Goal: Information Seeking & Learning: Check status

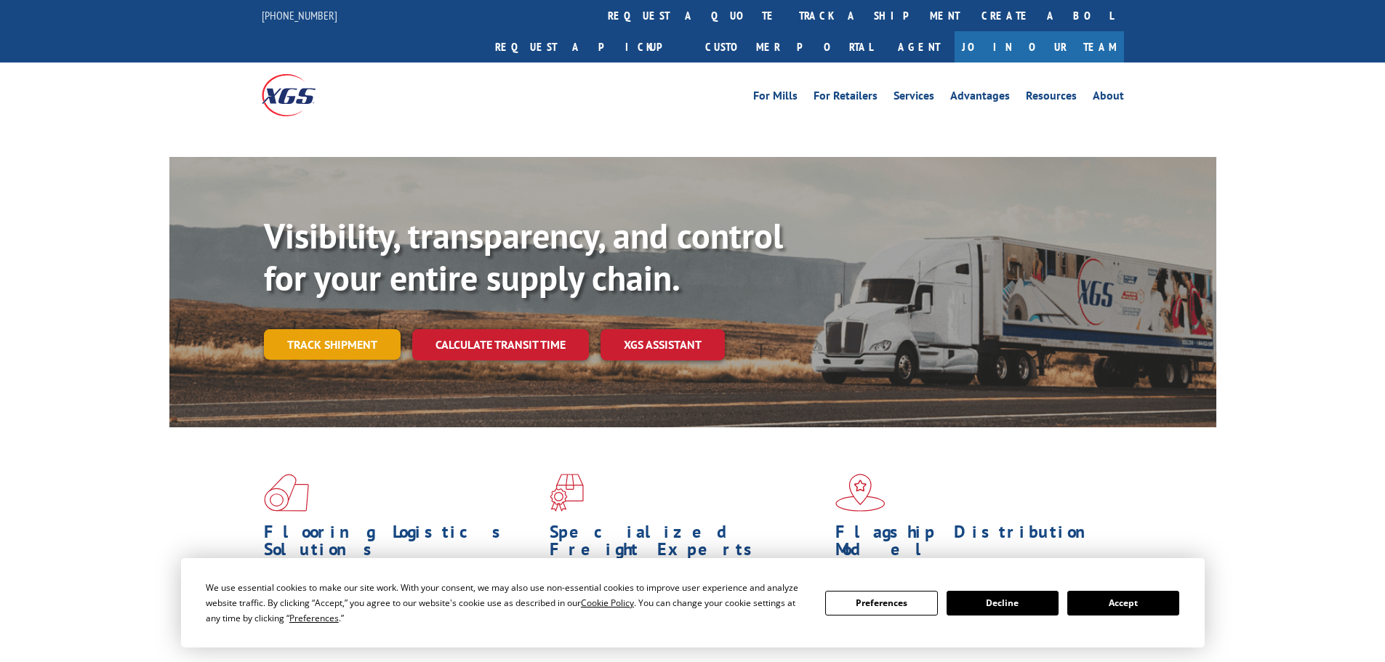
click at [340, 329] on link "Track shipment" at bounding box center [332, 344] width 137 height 31
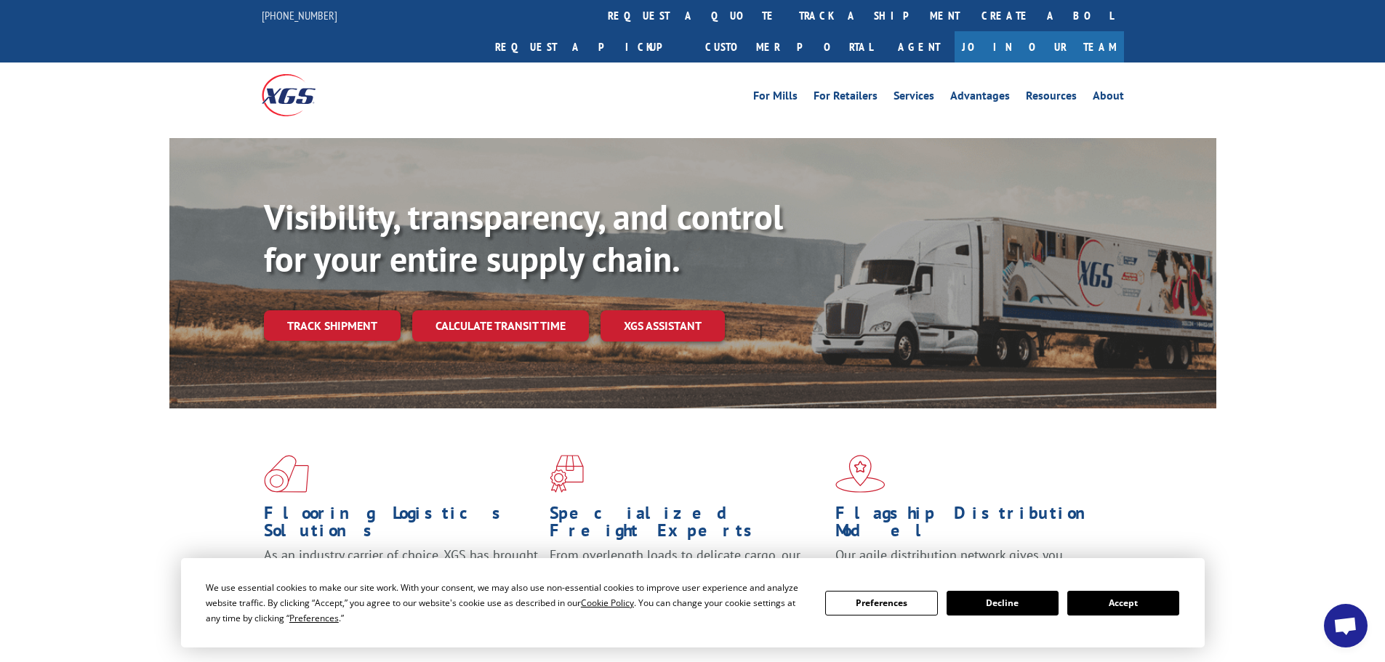
click at [1120, 602] on button "Accept" at bounding box center [1123, 603] width 112 height 25
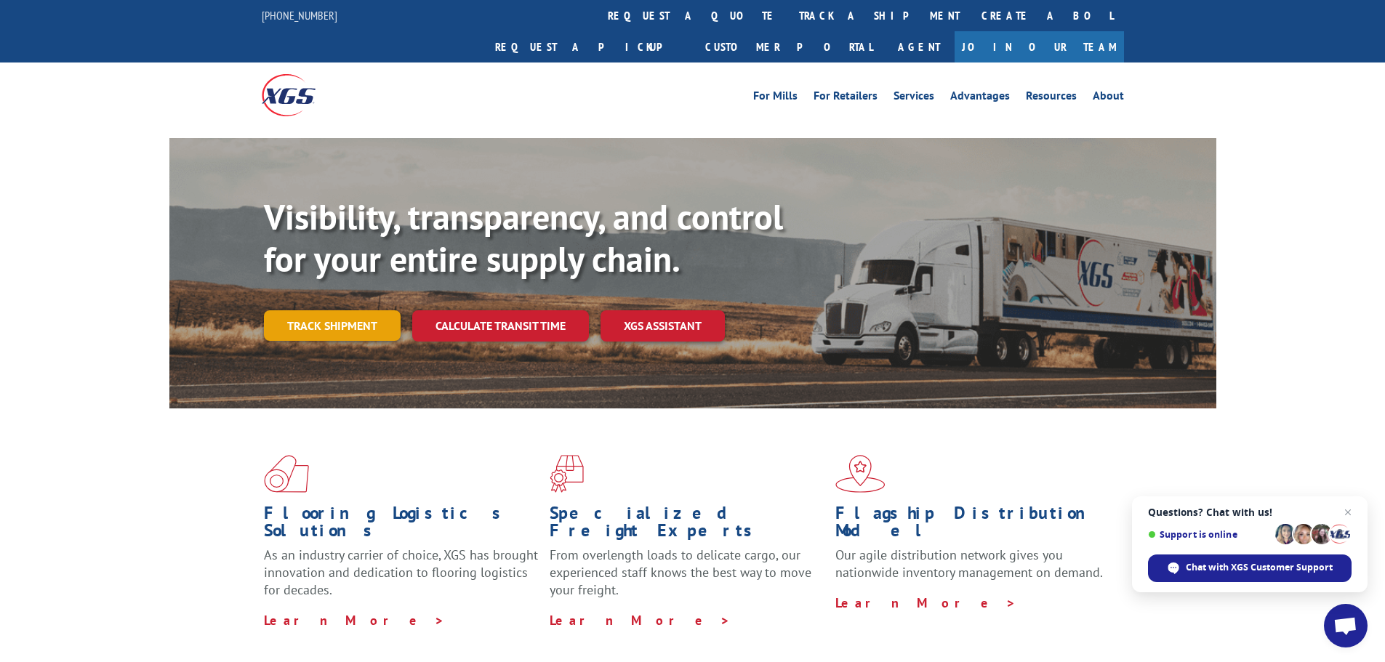
click at [336, 310] on link "Track shipment" at bounding box center [332, 325] width 137 height 31
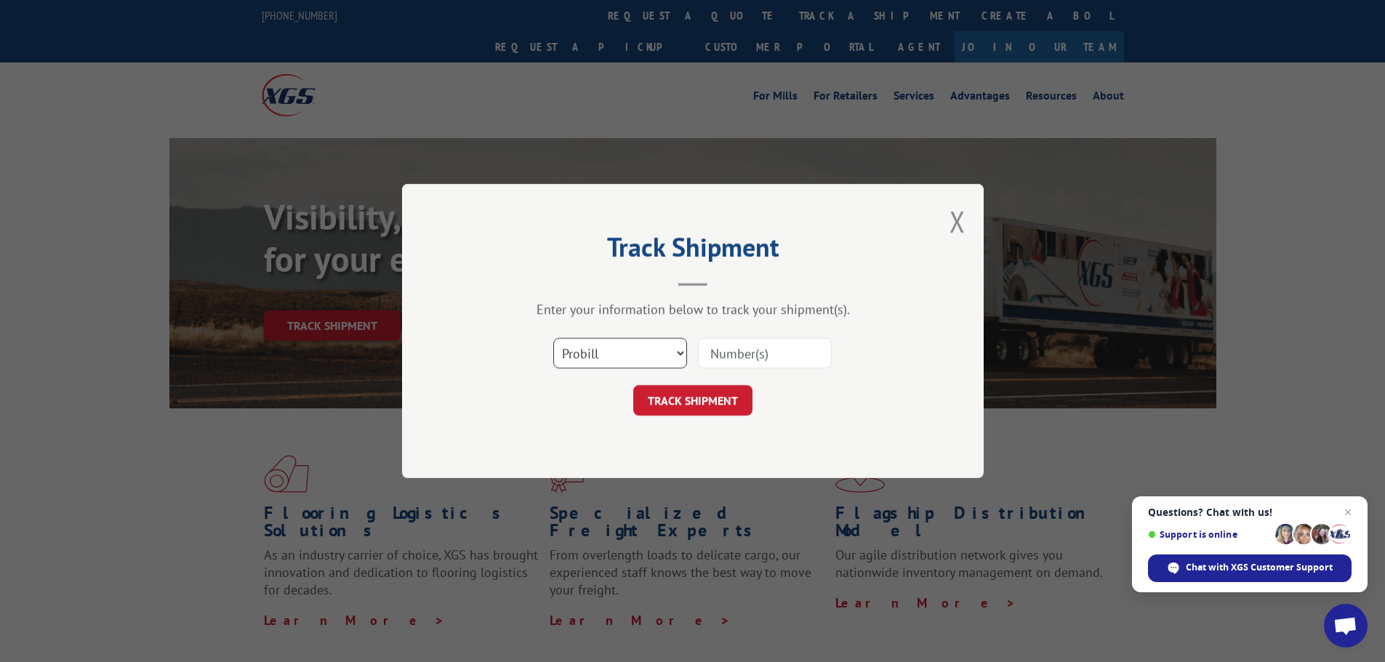
click at [681, 357] on select "Select category... Probill BOL PO" at bounding box center [620, 353] width 134 height 31
select select "bol"
click at [553, 338] on select "Select category... Probill BOL PO" at bounding box center [620, 353] width 134 height 31
click at [715, 358] on input at bounding box center [765, 353] width 134 height 31
paste input "5942495"
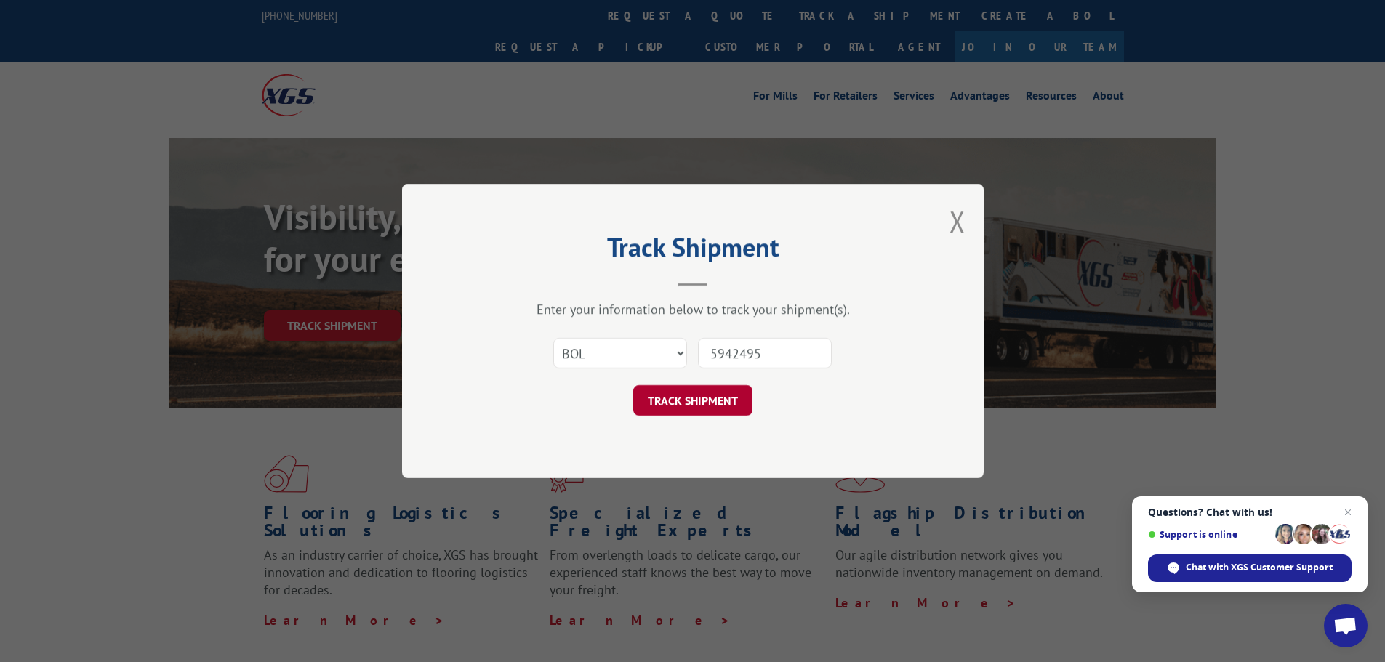
type input "5942495"
click at [710, 393] on button "TRACK SHIPMENT" at bounding box center [692, 400] width 119 height 31
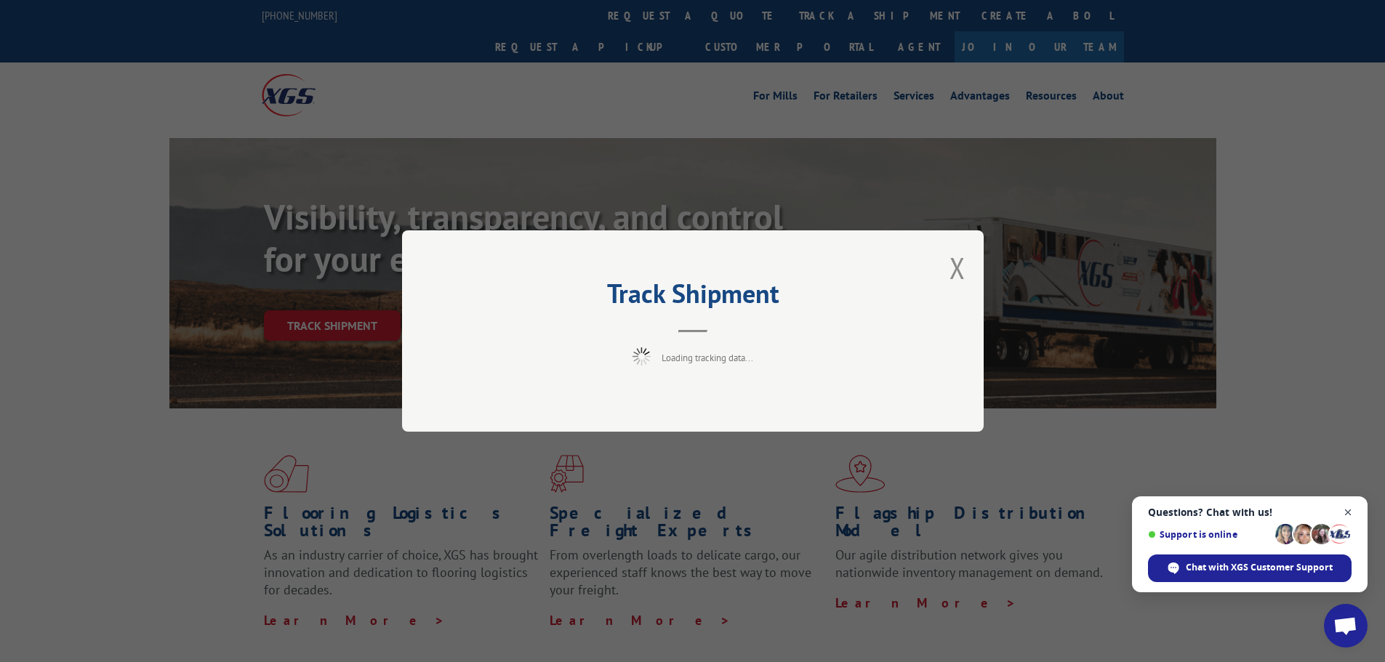
click at [1347, 510] on span "Close chat" at bounding box center [1348, 513] width 18 height 18
